Goal: Information Seeking & Learning: Check status

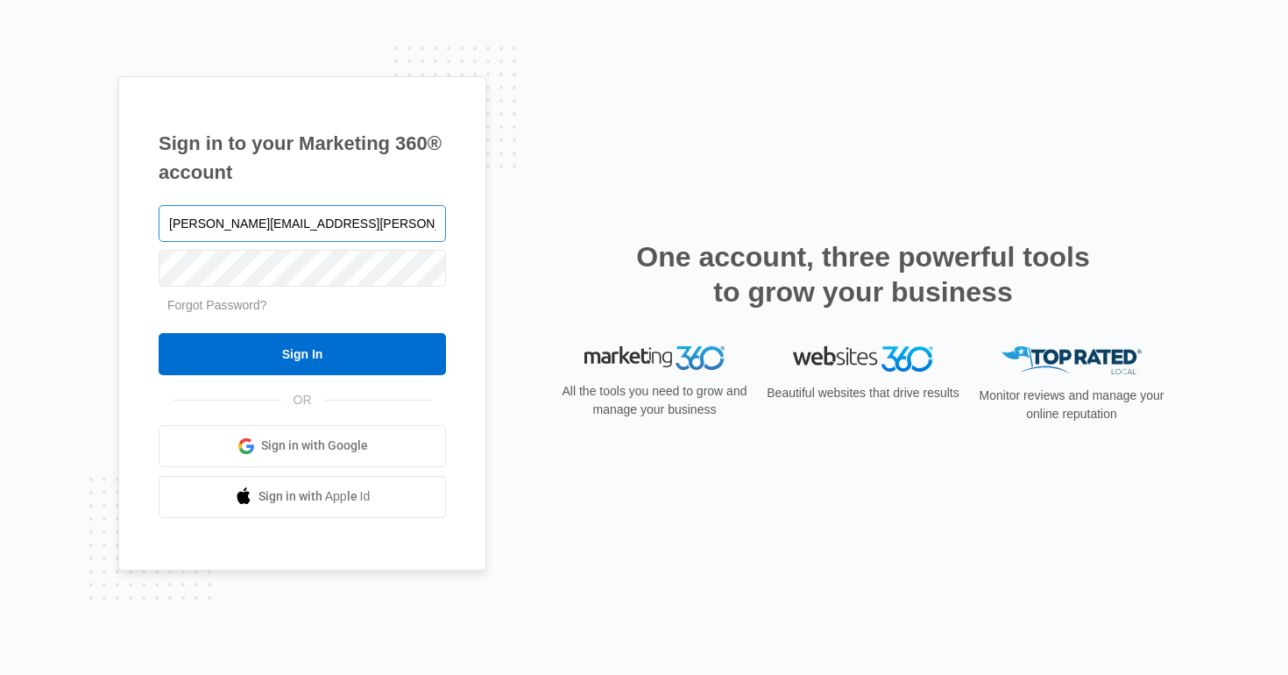
type input "[PERSON_NAME][EMAIL_ADDRESS][PERSON_NAME][DOMAIN_NAME]"
click at [159, 333] on input "Sign In" at bounding box center [302, 354] width 287 height 42
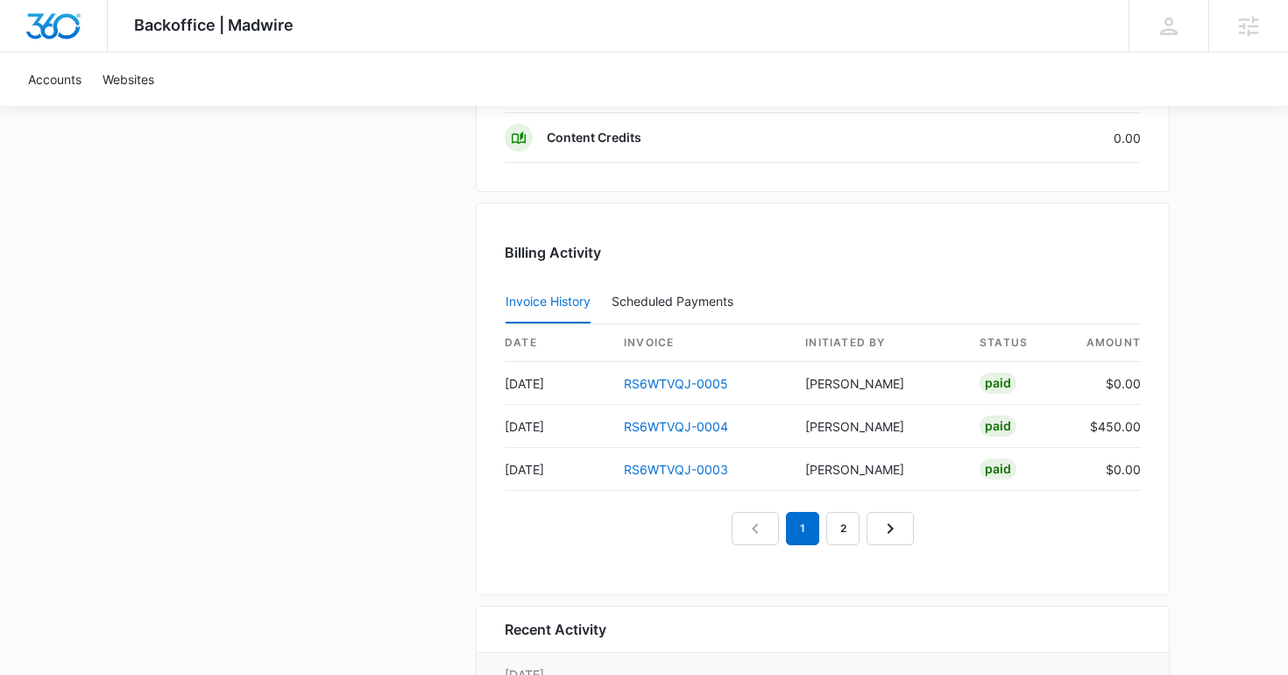
scroll to position [1605, 0]
click at [837, 529] on link "2" at bounding box center [842, 526] width 33 height 33
click at [795, 516] on link "1" at bounding box center [802, 526] width 33 height 33
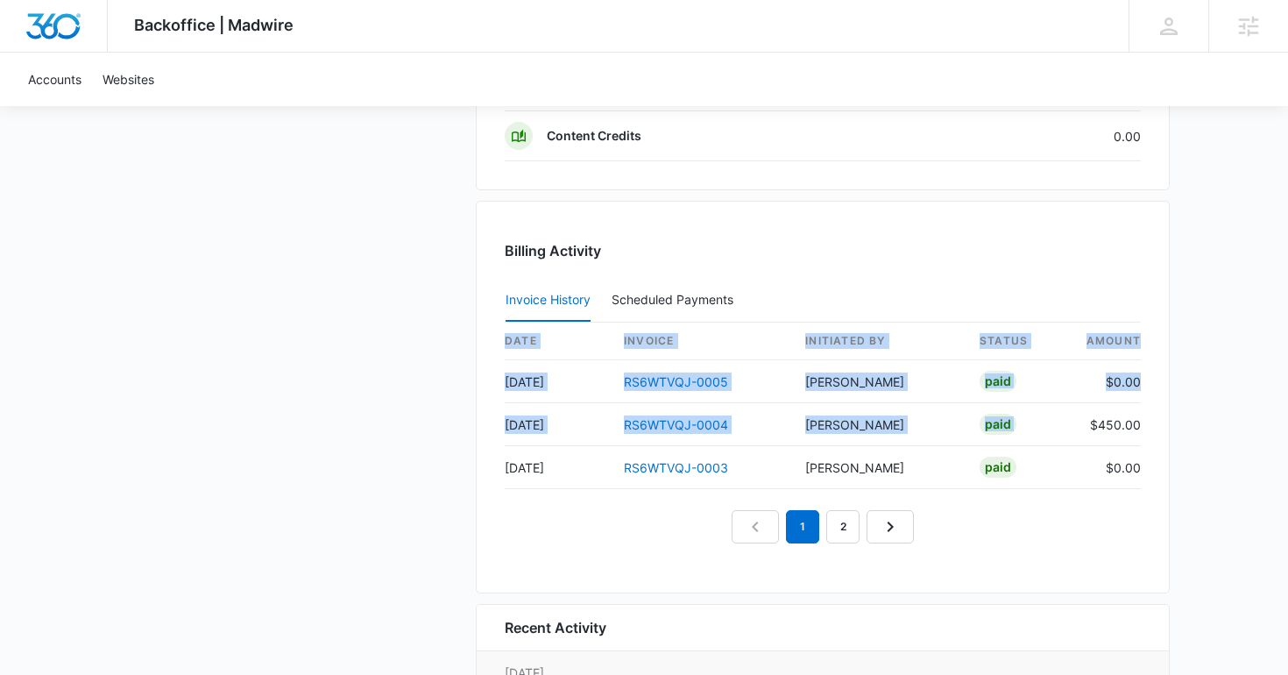
drag, startPoint x: 1090, startPoint y: 423, endPoint x: 1159, endPoint y: 426, distance: 69.3
click at [1159, 426] on div "Billing Activity Invoice History Scheduled Payments 0 date invoice Initiated By…" at bounding box center [823, 397] width 694 height 393
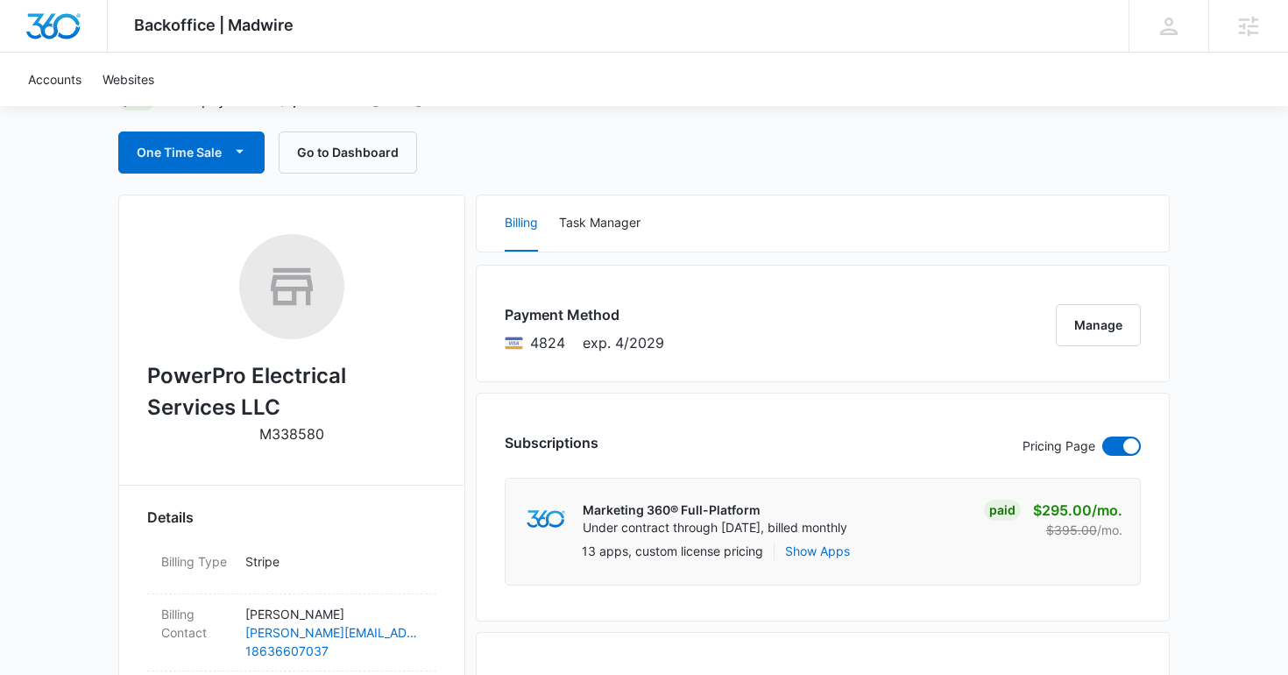
scroll to position [146, 0]
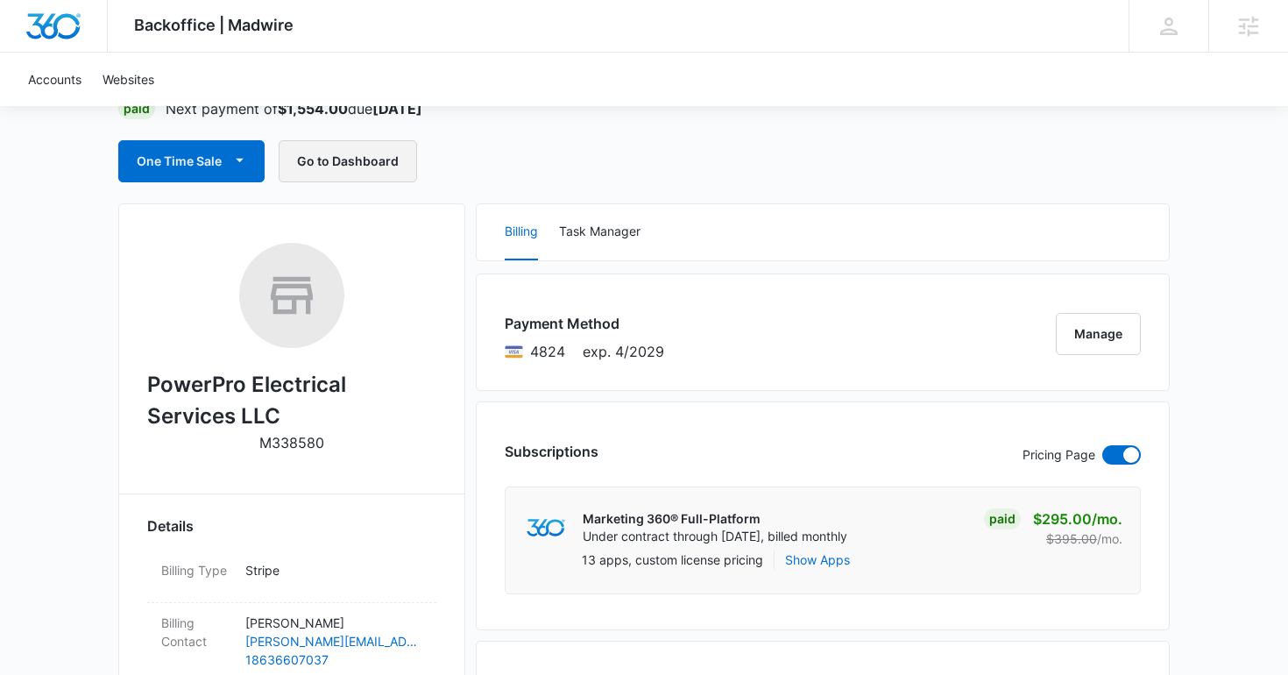
click at [348, 163] on button "Go to Dashboard" at bounding box center [348, 161] width 138 height 42
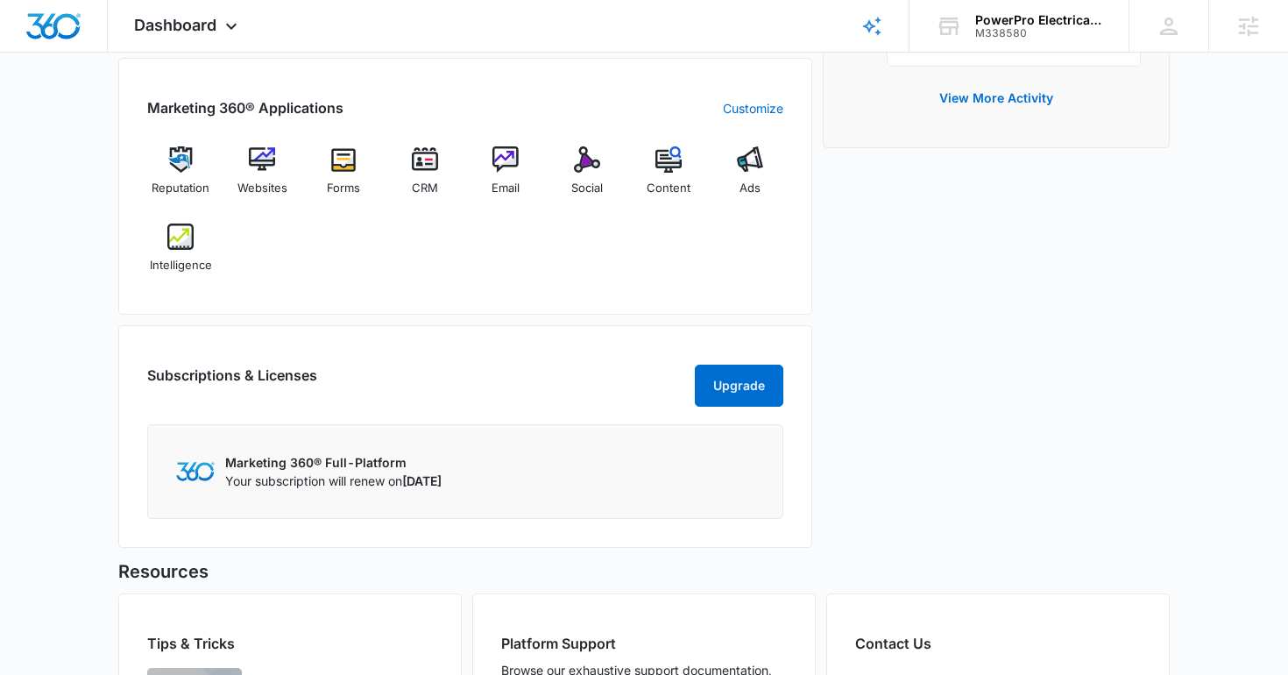
scroll to position [768, 0]
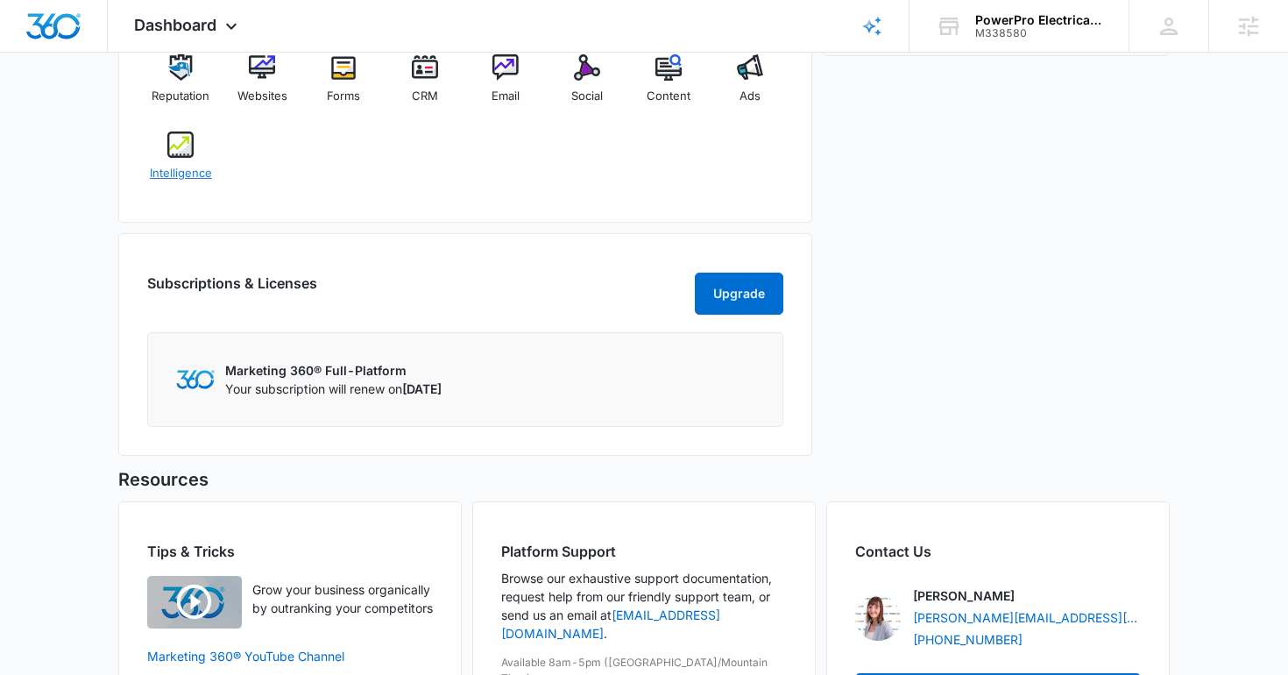
click at [188, 155] on img at bounding box center [180, 144] width 26 height 26
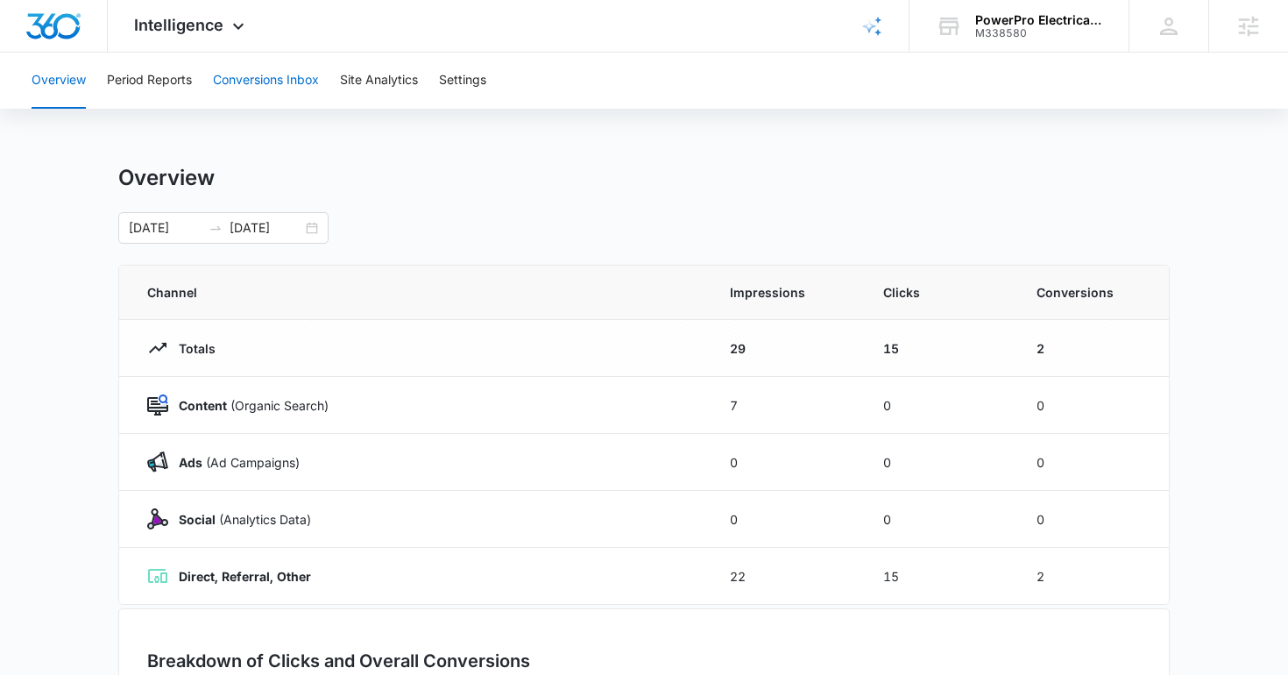
click at [217, 79] on button "Conversions Inbox" at bounding box center [266, 81] width 106 height 56
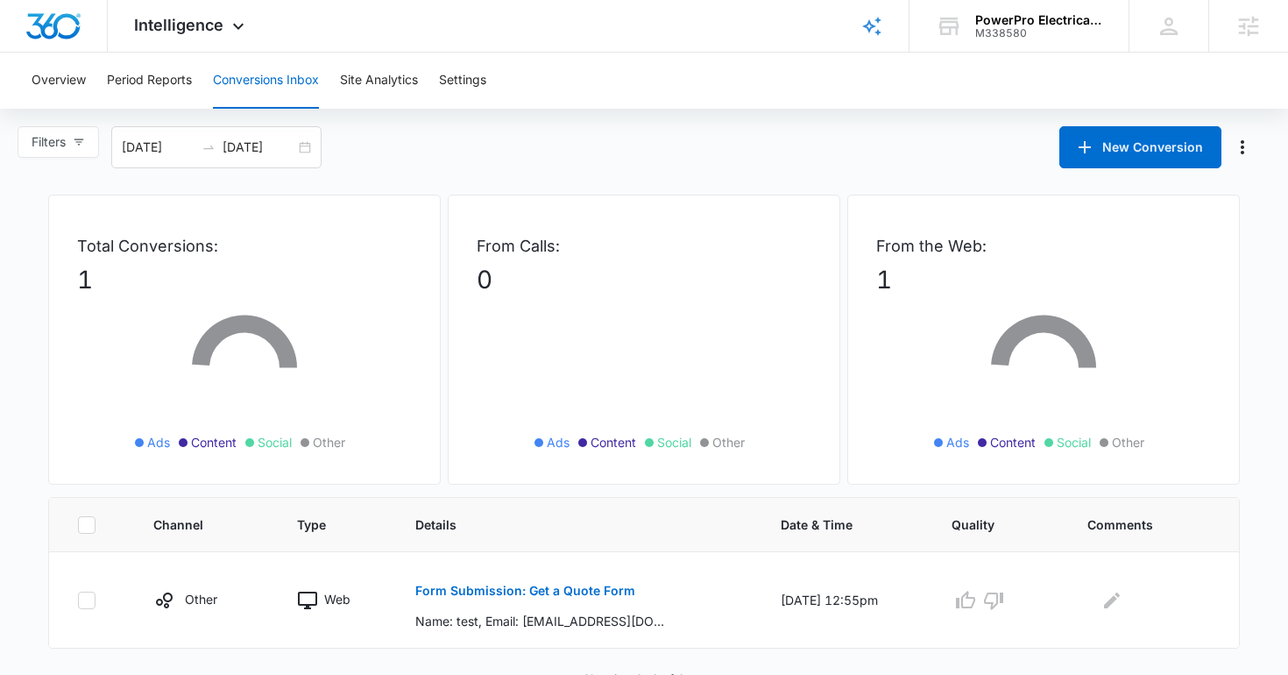
scroll to position [13, 0]
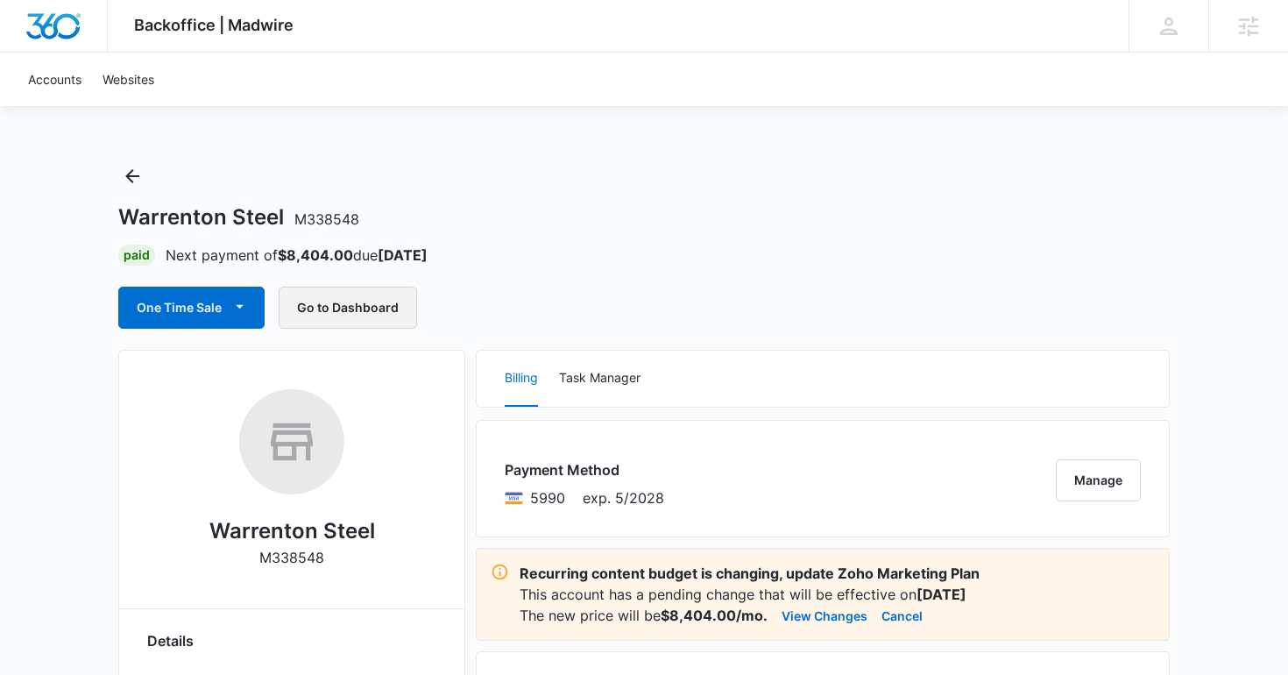
click at [385, 309] on button "Go to Dashboard" at bounding box center [348, 308] width 138 height 42
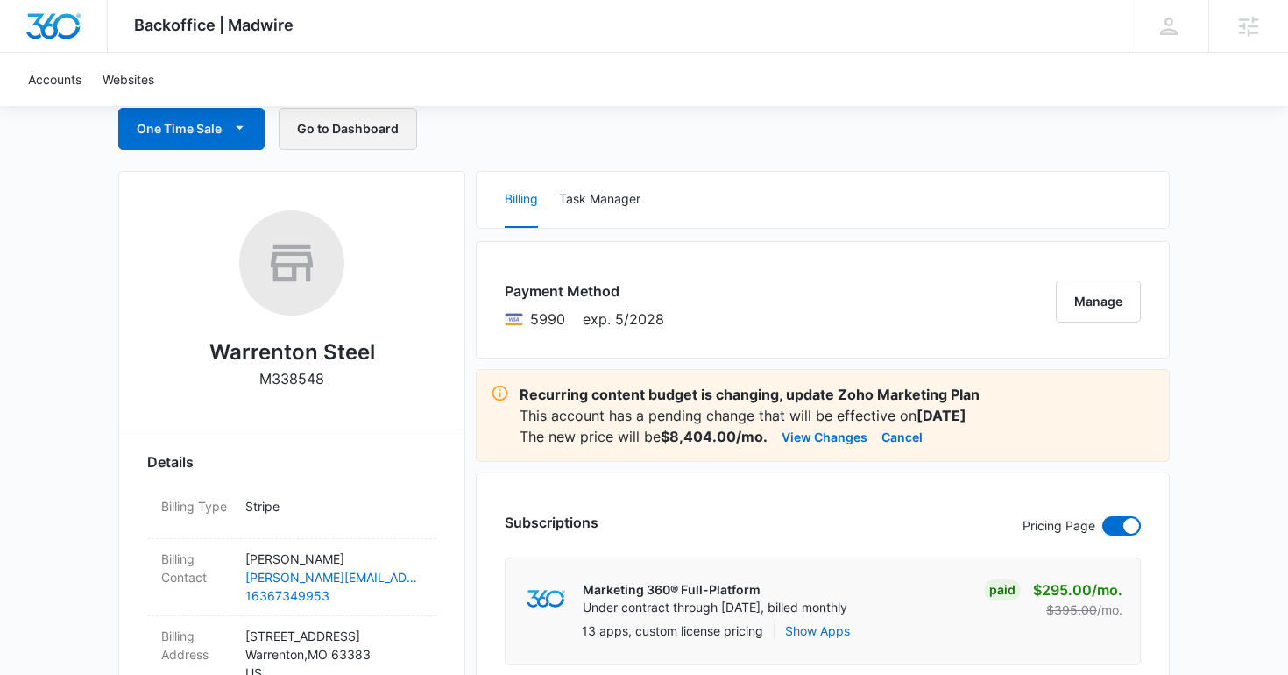
scroll to position [210, 0]
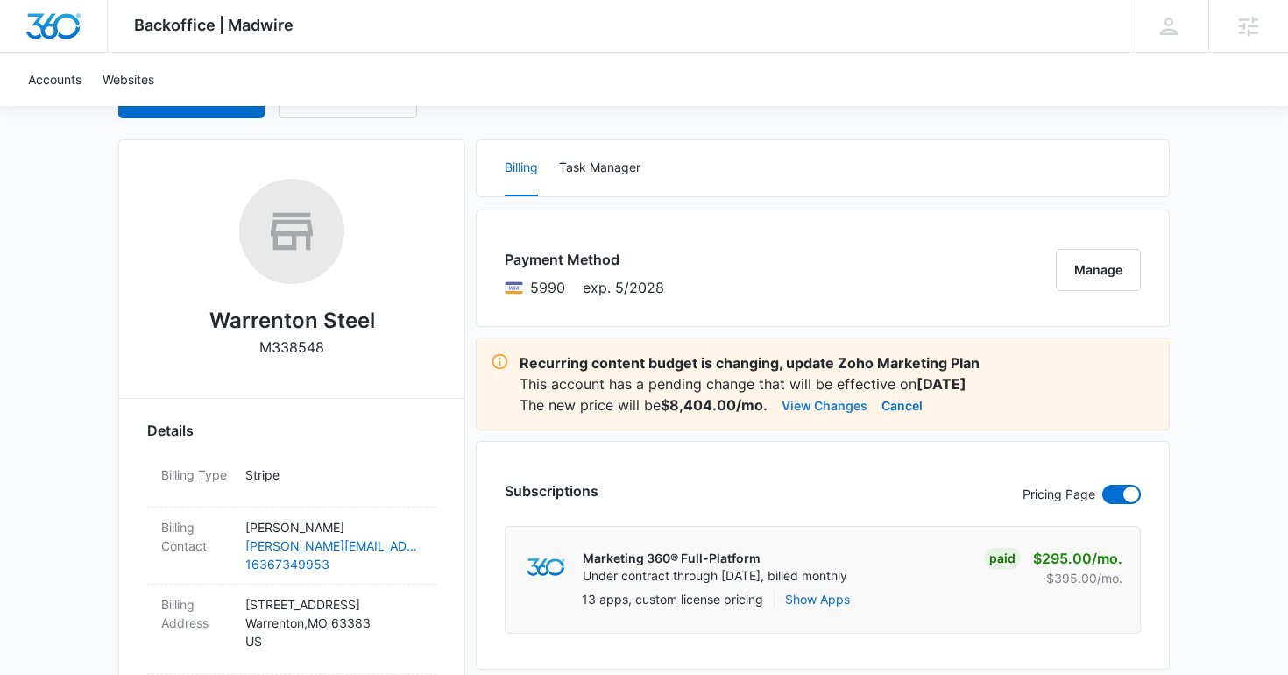
click at [820, 408] on button "View Changes" at bounding box center [825, 404] width 86 height 21
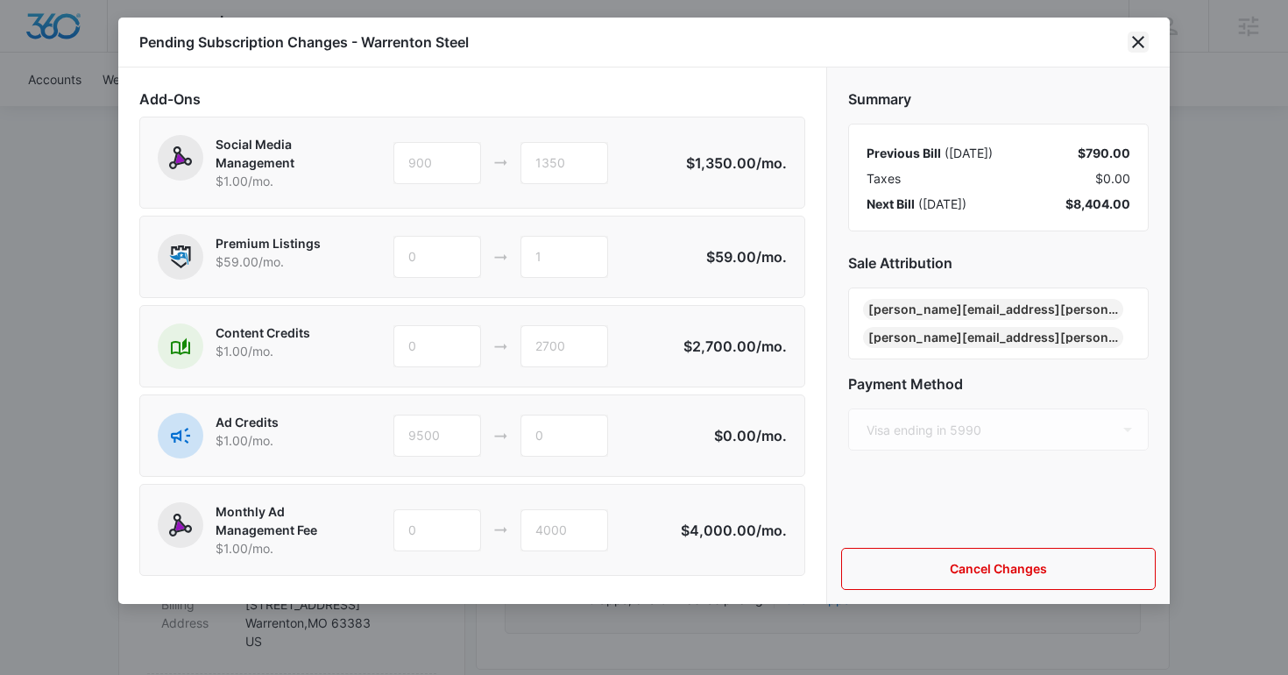
click at [1145, 46] on icon "close" at bounding box center [1138, 42] width 21 height 21
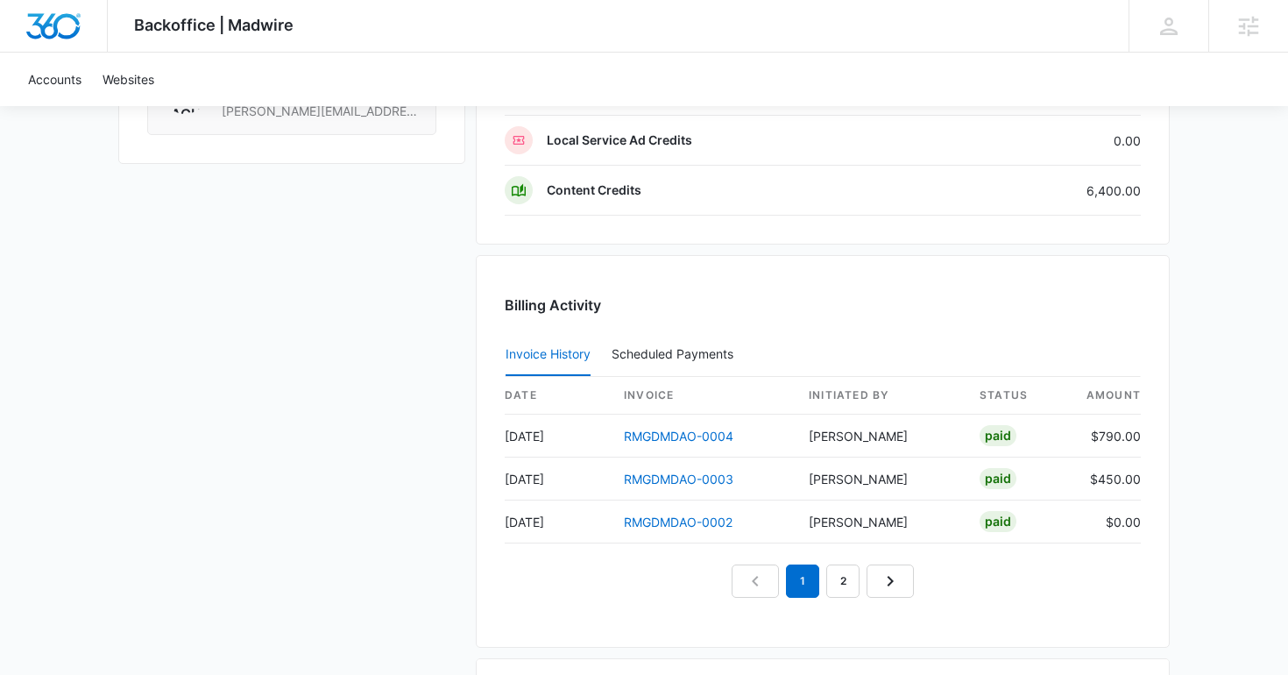
scroll to position [1734, 0]
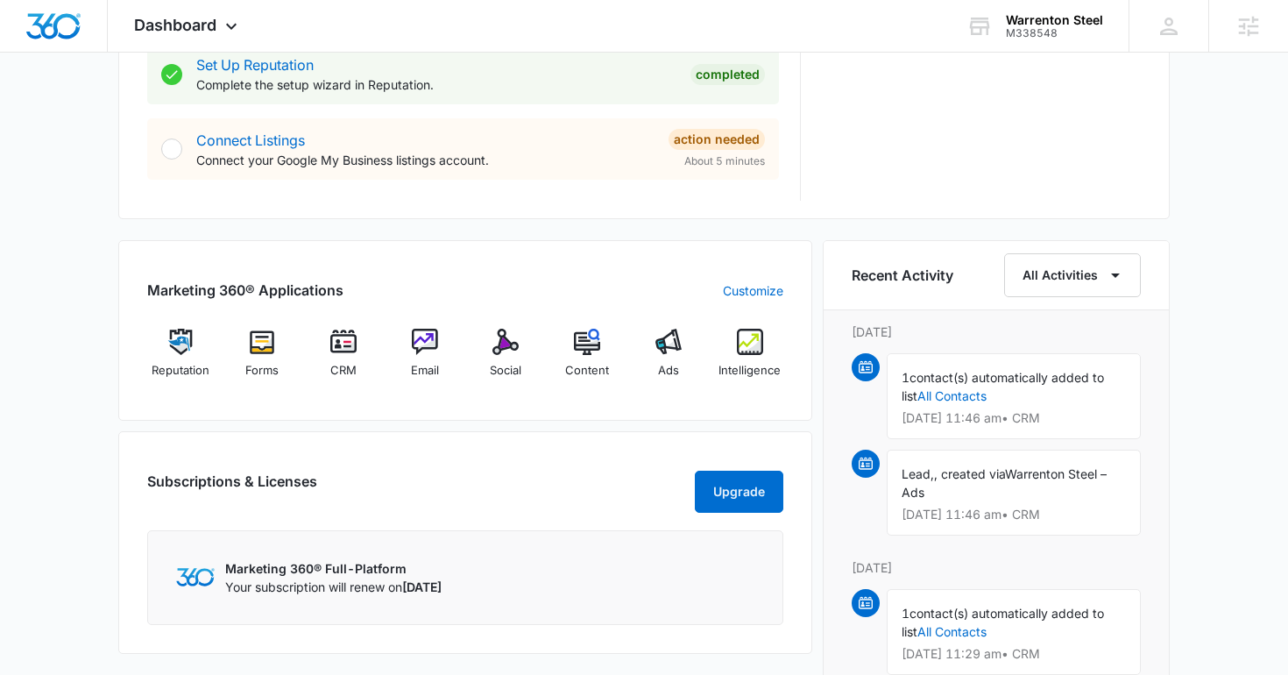
scroll to position [906, 0]
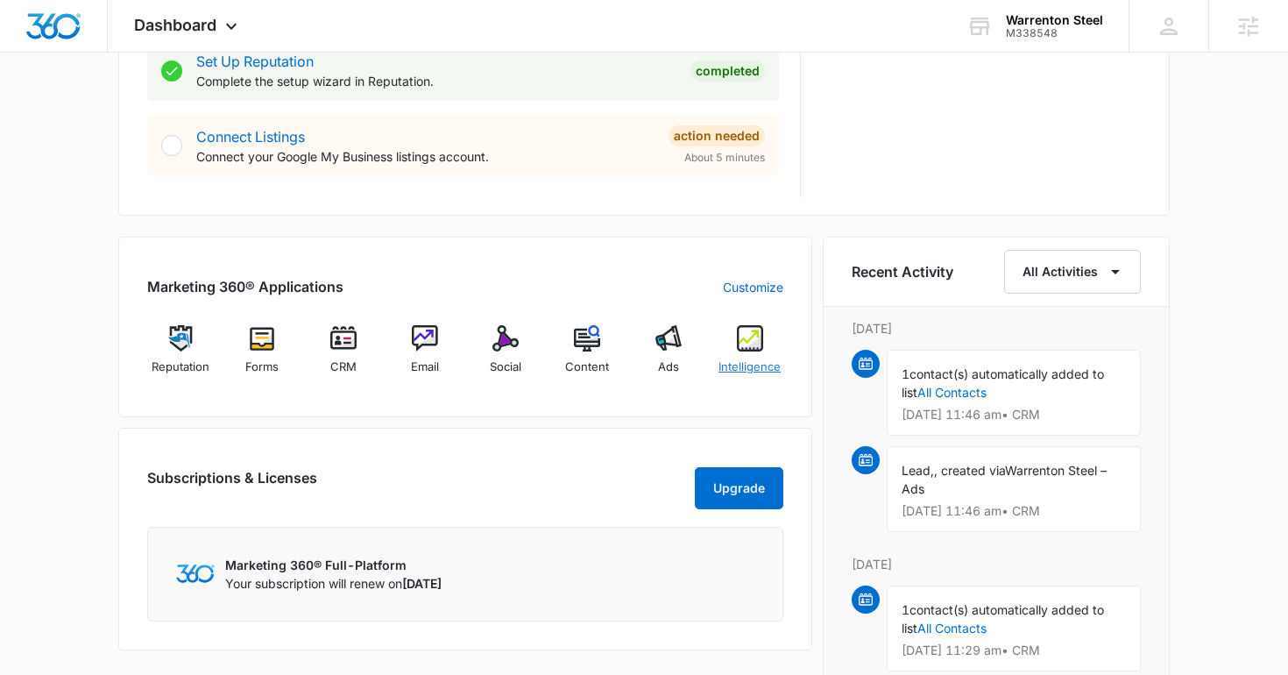
click at [749, 340] on img at bounding box center [750, 338] width 26 height 26
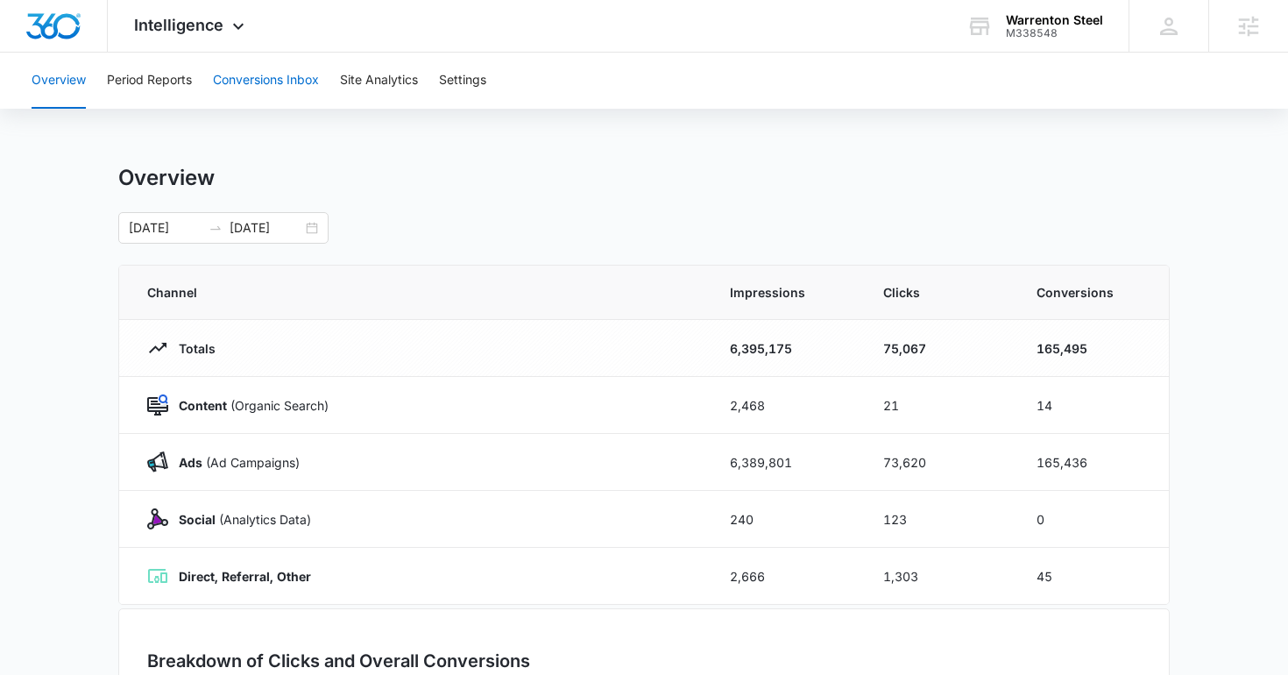
click at [292, 82] on button "Conversions Inbox" at bounding box center [266, 81] width 106 height 56
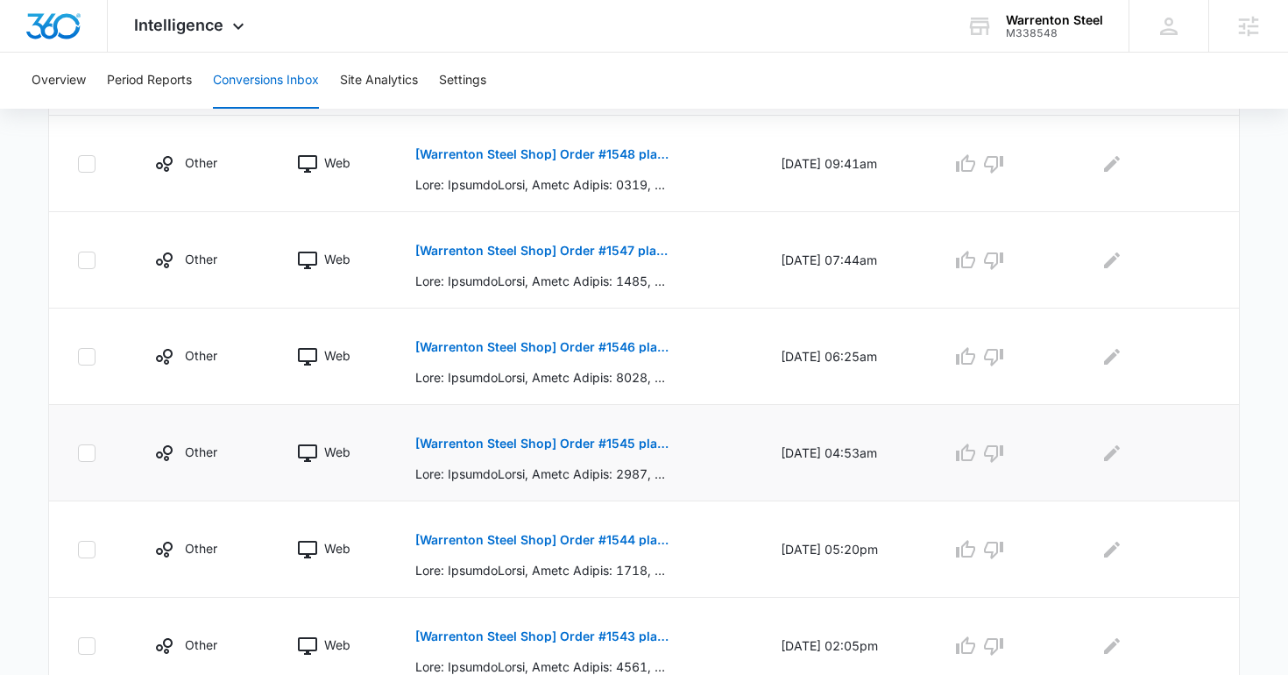
scroll to position [926, 0]
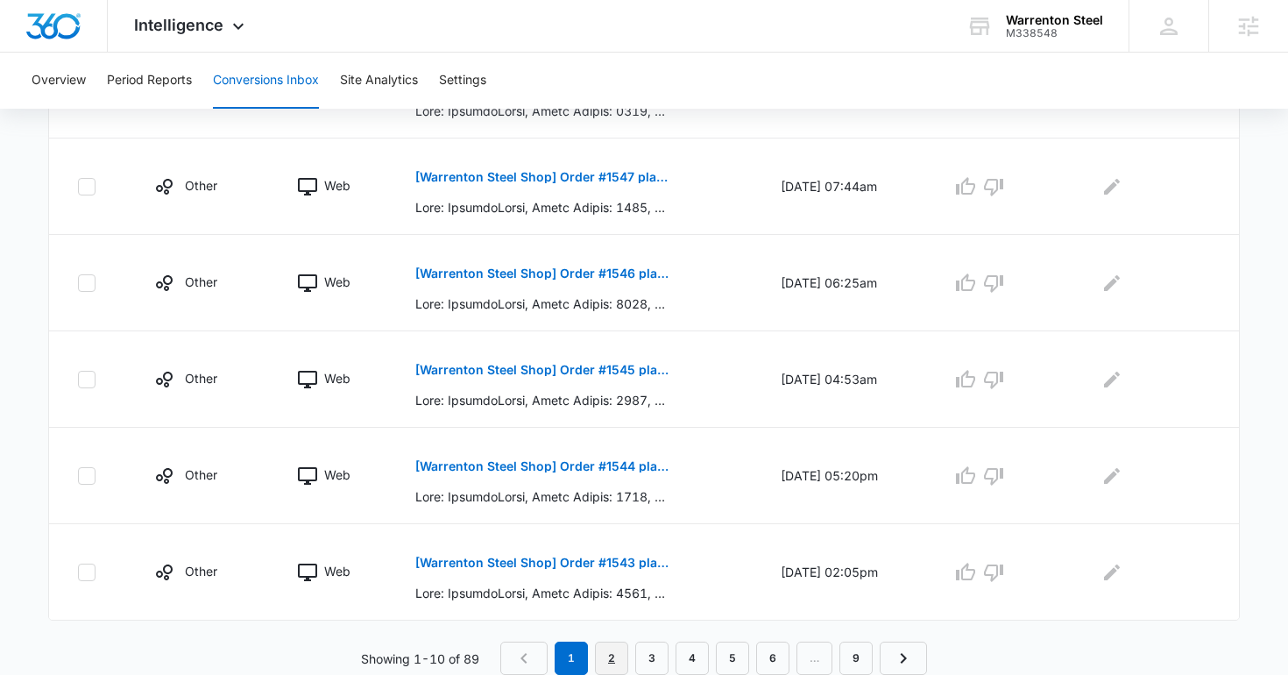
click at [613, 656] on link "2" at bounding box center [611, 658] width 33 height 33
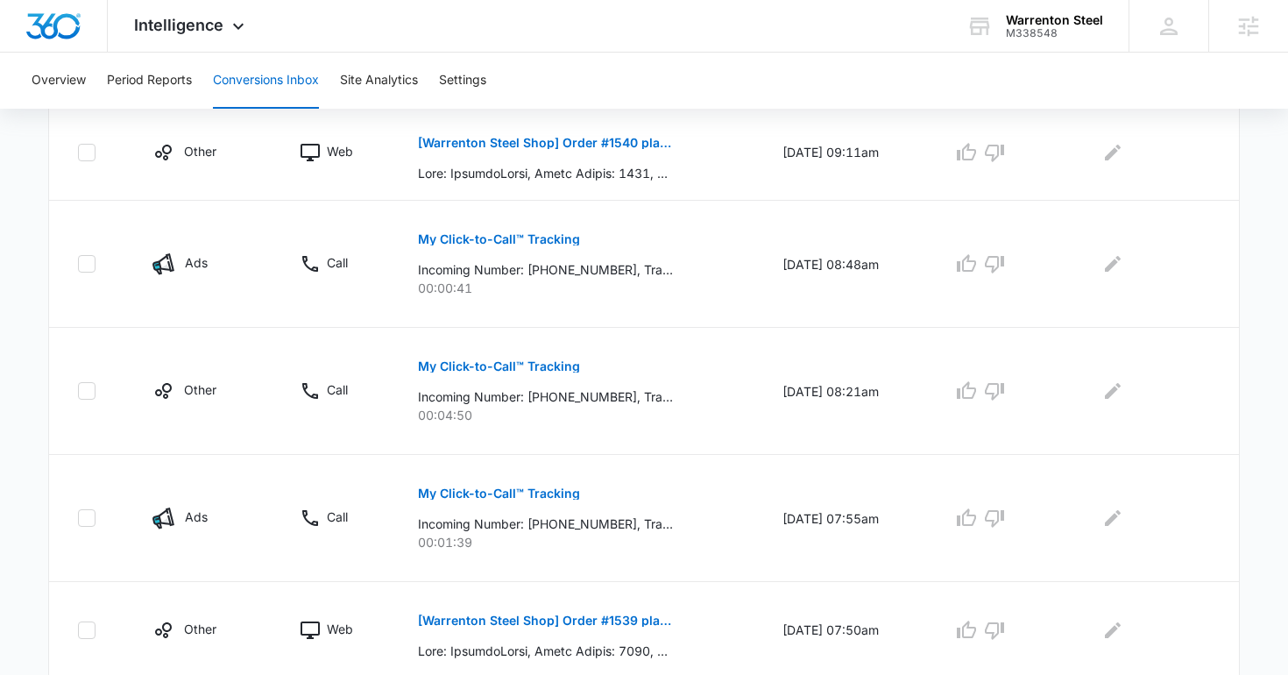
scroll to position [1049, 0]
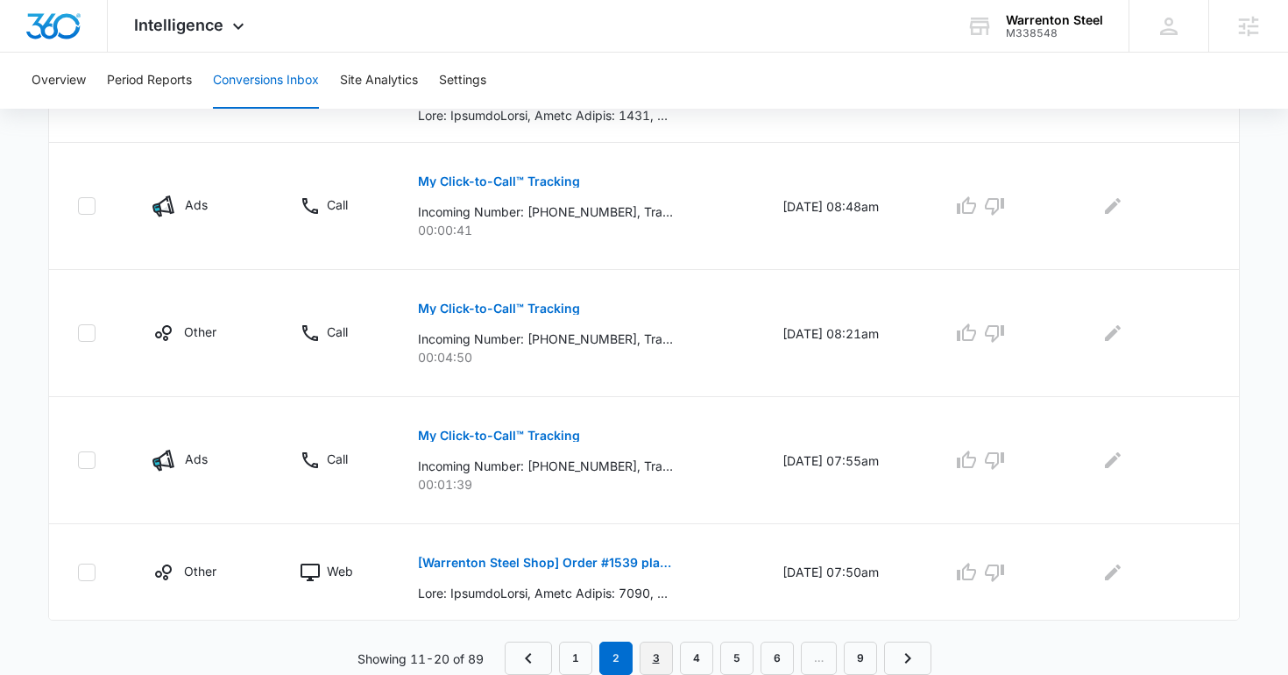
click at [658, 650] on link "3" at bounding box center [656, 658] width 33 height 33
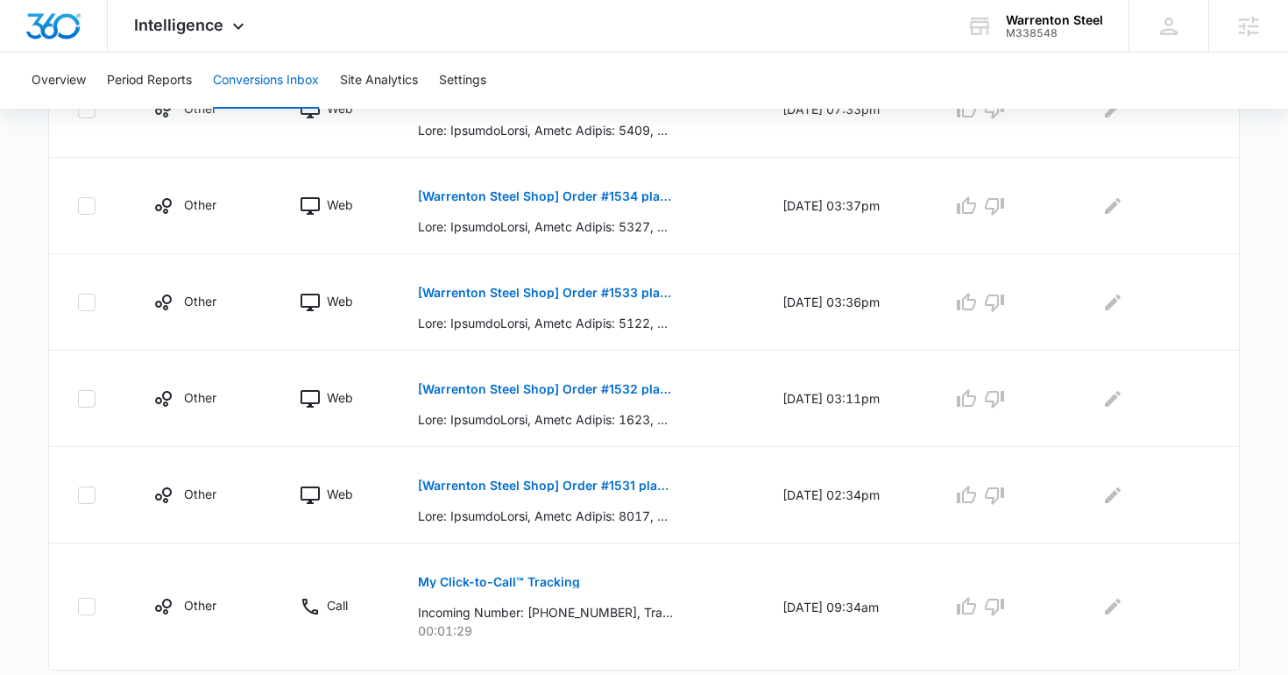
scroll to position [957, 0]
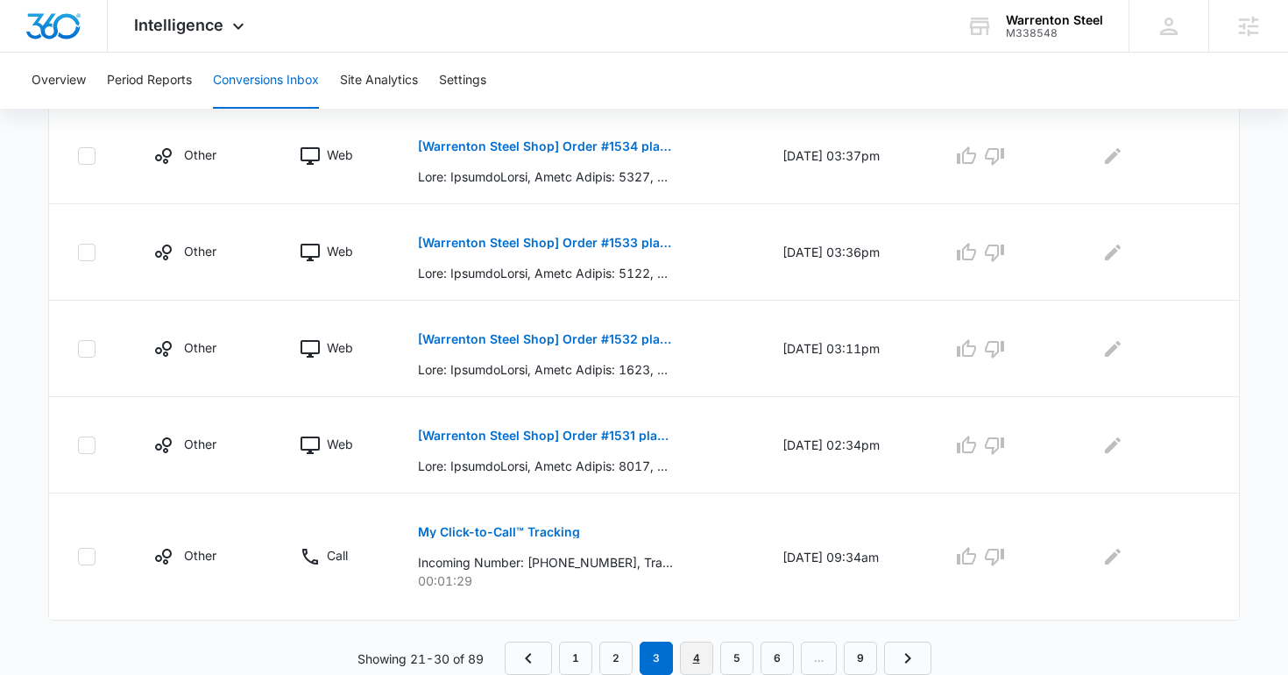
click at [698, 645] on link "4" at bounding box center [696, 658] width 33 height 33
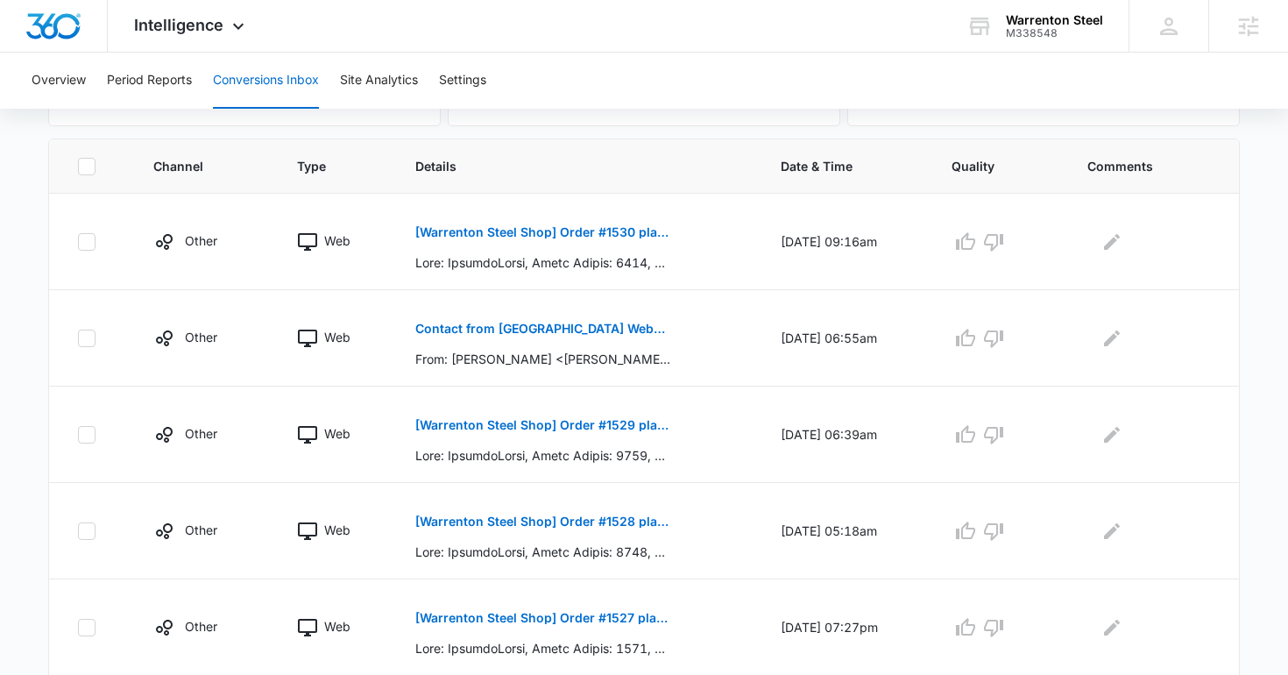
scroll to position [357, 0]
click at [704, 445] on div "[Warrenton Steel Shop] Order #1529 placed by Zackary Marshall" at bounding box center [576, 436] width 323 height 60
click at [611, 421] on p "[Warrenton Steel Shop] Order #1529 placed by Zackary Marshall" at bounding box center [542, 427] width 255 height 12
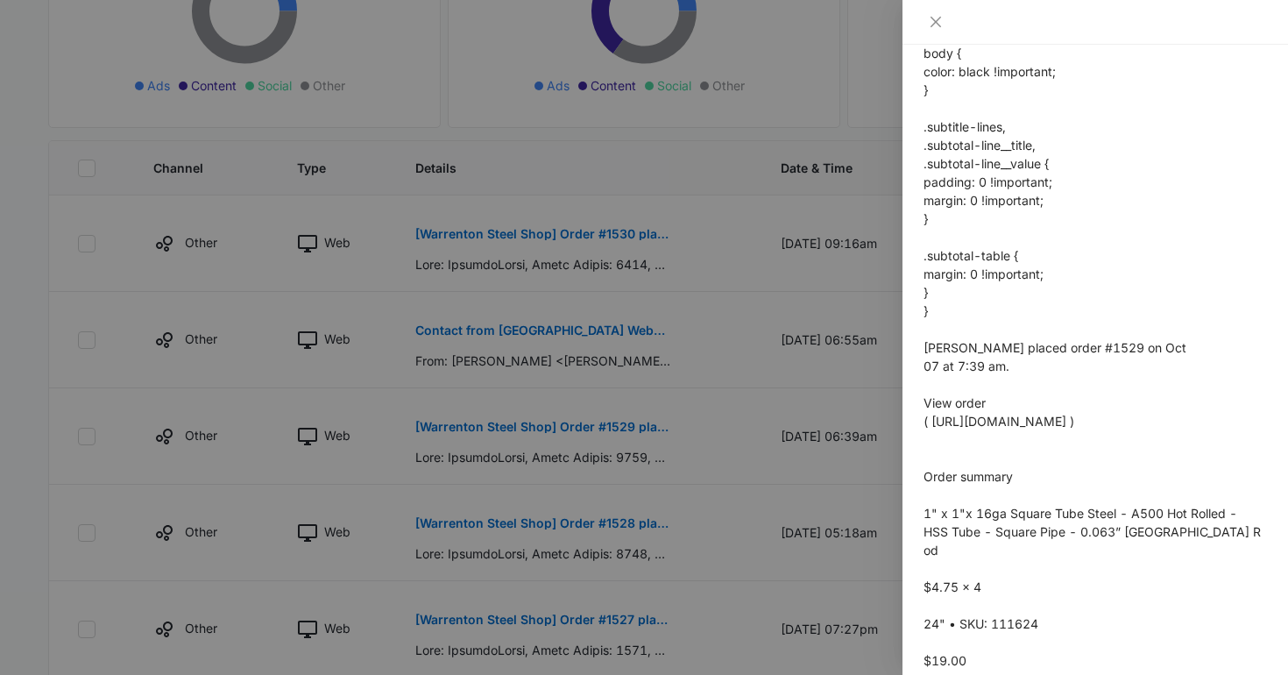
scroll to position [0, 0]
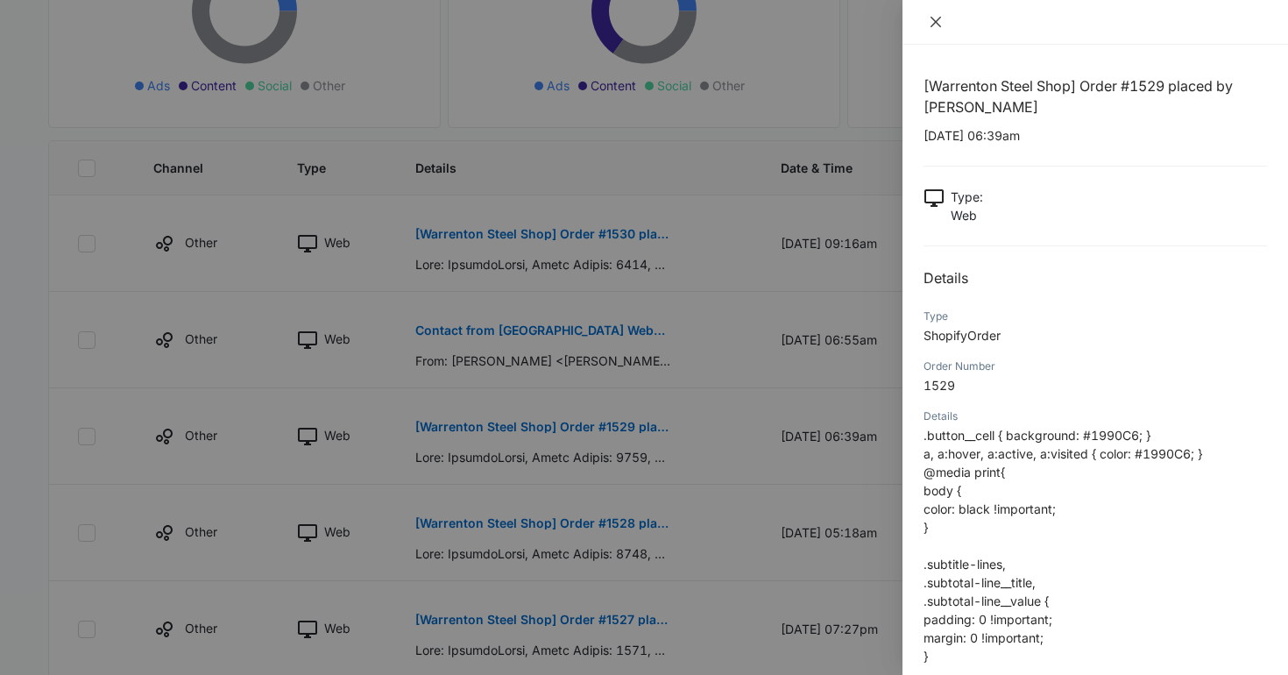
click at [941, 23] on icon "close" at bounding box center [936, 22] width 14 height 14
